Goal: Check status: Check status

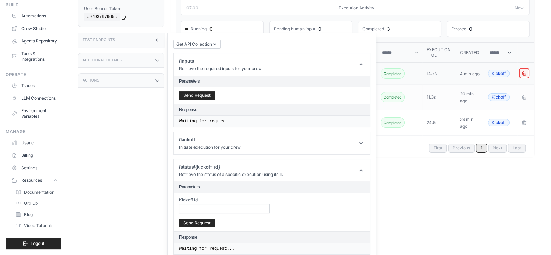
click at [526, 73] on icon "Crew executions table" at bounding box center [525, 73] width 6 height 6
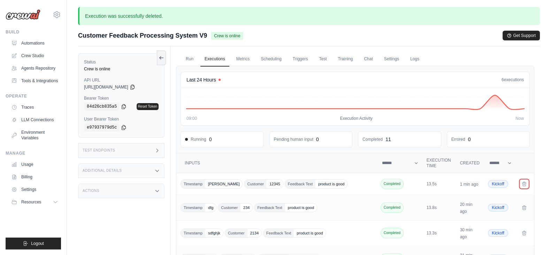
drag, startPoint x: 523, startPoint y: 182, endPoint x: 308, endPoint y: 46, distance: 254.6
click at [523, 182] on icon "Crew executions table" at bounding box center [525, 184] width 4 height 4
click at [520, 184] on td "Crew executions table" at bounding box center [525, 184] width 17 height 22
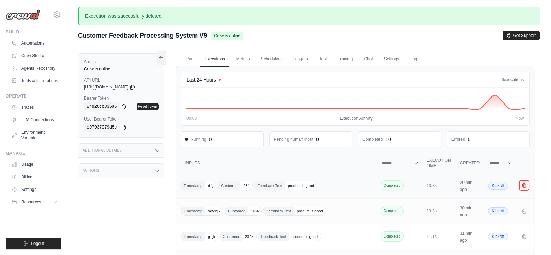
click at [523, 183] on icon "Crew executions table" at bounding box center [525, 186] width 6 height 6
click at [525, 183] on icon "Crew executions table" at bounding box center [525, 185] width 4 height 4
click at [524, 185] on icon "Crew executions table" at bounding box center [525, 185] width 4 height 4
click at [526, 181] on button "Crew executions table" at bounding box center [524, 185] width 8 height 8
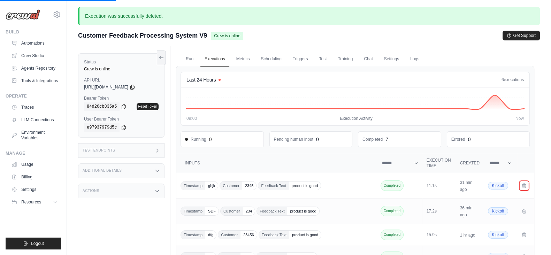
drag, startPoint x: 525, startPoint y: 183, endPoint x: 322, endPoint y: 39, distance: 249.1
click at [525, 184] on icon "Crew executions table" at bounding box center [525, 186] width 4 height 4
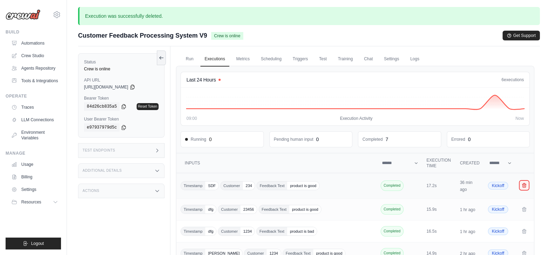
click at [526, 186] on icon "Crew executions table" at bounding box center [525, 186] width 6 height 6
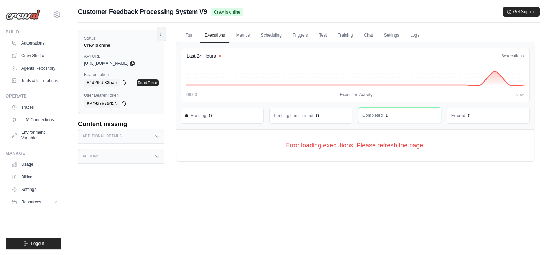
click at [406, 114] on div "Completed 6" at bounding box center [400, 115] width 74 height 7
click at [215, 119] on div "Running 0" at bounding box center [222, 115] width 83 height 15
click at [196, 118] on div "Running 0" at bounding box center [222, 115] width 74 height 7
click at [219, 36] on link "Executions" at bounding box center [215, 35] width 29 height 15
click at [190, 35] on link "Run" at bounding box center [190, 35] width 16 height 15
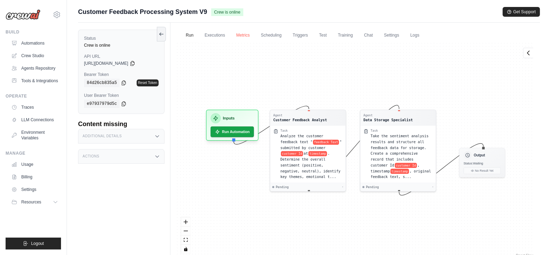
click at [245, 34] on link "Metrics" at bounding box center [243, 35] width 22 height 15
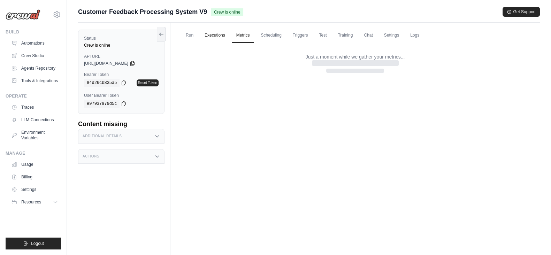
click at [222, 35] on link "Executions" at bounding box center [215, 35] width 29 height 15
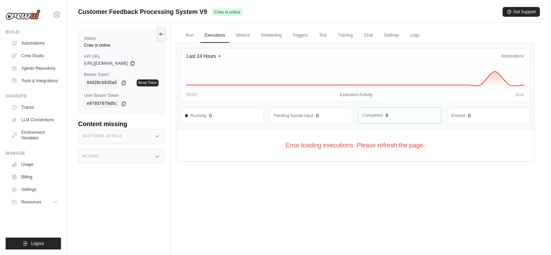
click at [377, 116] on dd "Completed" at bounding box center [373, 116] width 20 height 6
click at [396, 118] on div "Completed 6" at bounding box center [400, 115] width 74 height 7
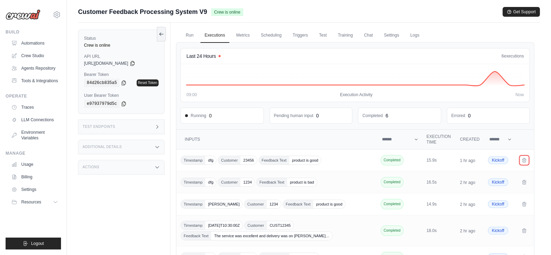
drag, startPoint x: 527, startPoint y: 161, endPoint x: 323, endPoint y: 48, distance: 233.7
click at [527, 161] on icon "Crew executions table" at bounding box center [525, 161] width 6 height 6
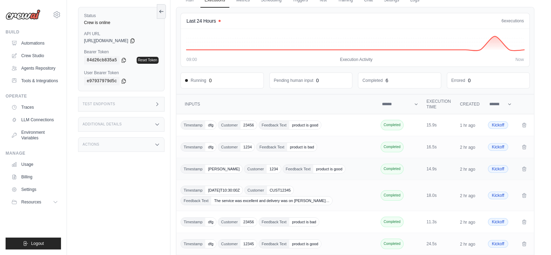
scroll to position [67, 0]
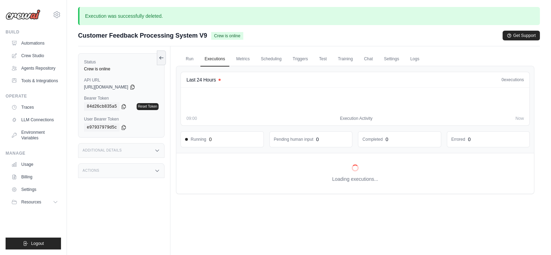
click at [521, 207] on div "Run Executions Metrics Scheduling Triggers Test Training Chat Settings Logs Las…" at bounding box center [356, 173] width 370 height 255
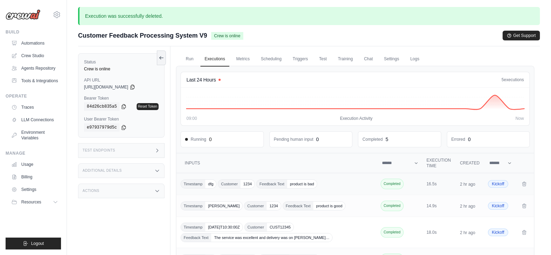
scroll to position [69, 0]
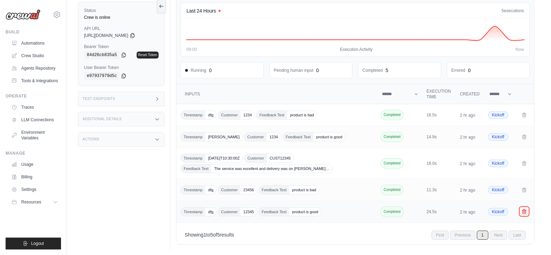
click at [527, 212] on icon "Crew executions table" at bounding box center [525, 212] width 6 height 6
click at [524, 189] on icon "Crew executions table" at bounding box center [525, 190] width 6 height 6
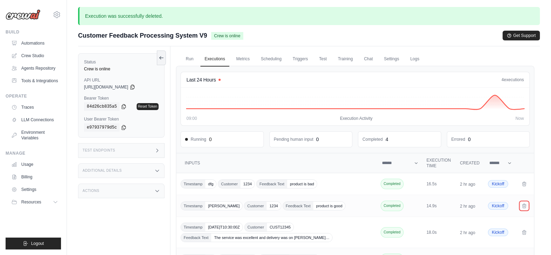
click at [523, 204] on icon "Crew executions table" at bounding box center [525, 206] width 6 height 6
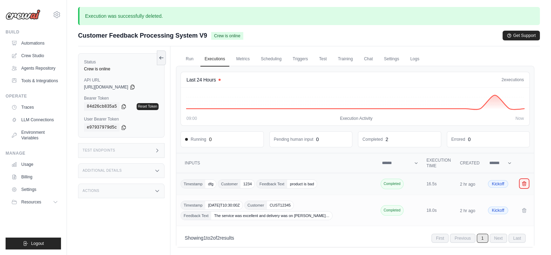
click at [524, 187] on button "Crew executions table" at bounding box center [524, 184] width 8 height 8
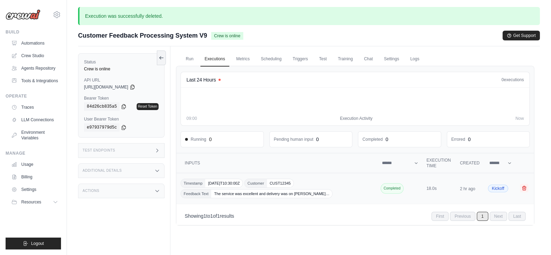
click at [524, 191] on form "Crew executions table" at bounding box center [525, 188] width 11 height 9
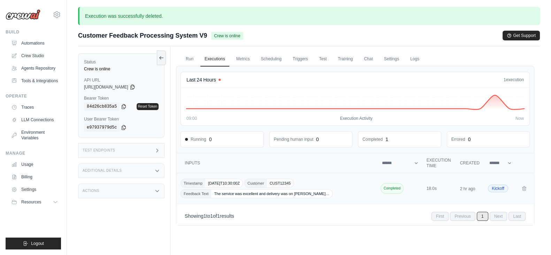
click at [520, 191] on td "Crew executions table" at bounding box center [525, 188] width 17 height 31
click at [523, 187] on icon "Crew executions table" at bounding box center [525, 189] width 6 height 6
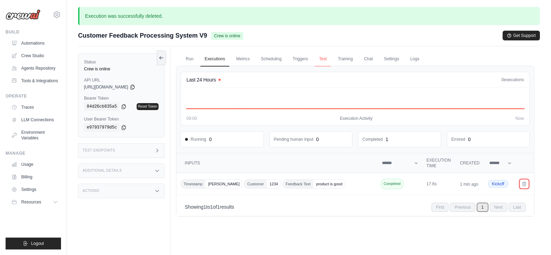
drag, startPoint x: 527, startPoint y: 180, endPoint x: 318, endPoint y: 52, distance: 245.2
click at [527, 181] on icon "Crew executions table" at bounding box center [525, 184] width 6 height 6
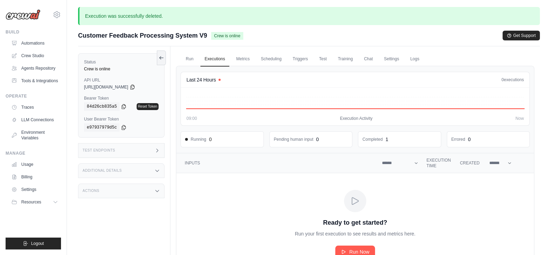
click at [214, 31] on div "Customer Feedback Processing System V9 Crew is online" at bounding box center [160, 36] width 165 height 10
